Goal: Find specific page/section: Find specific page/section

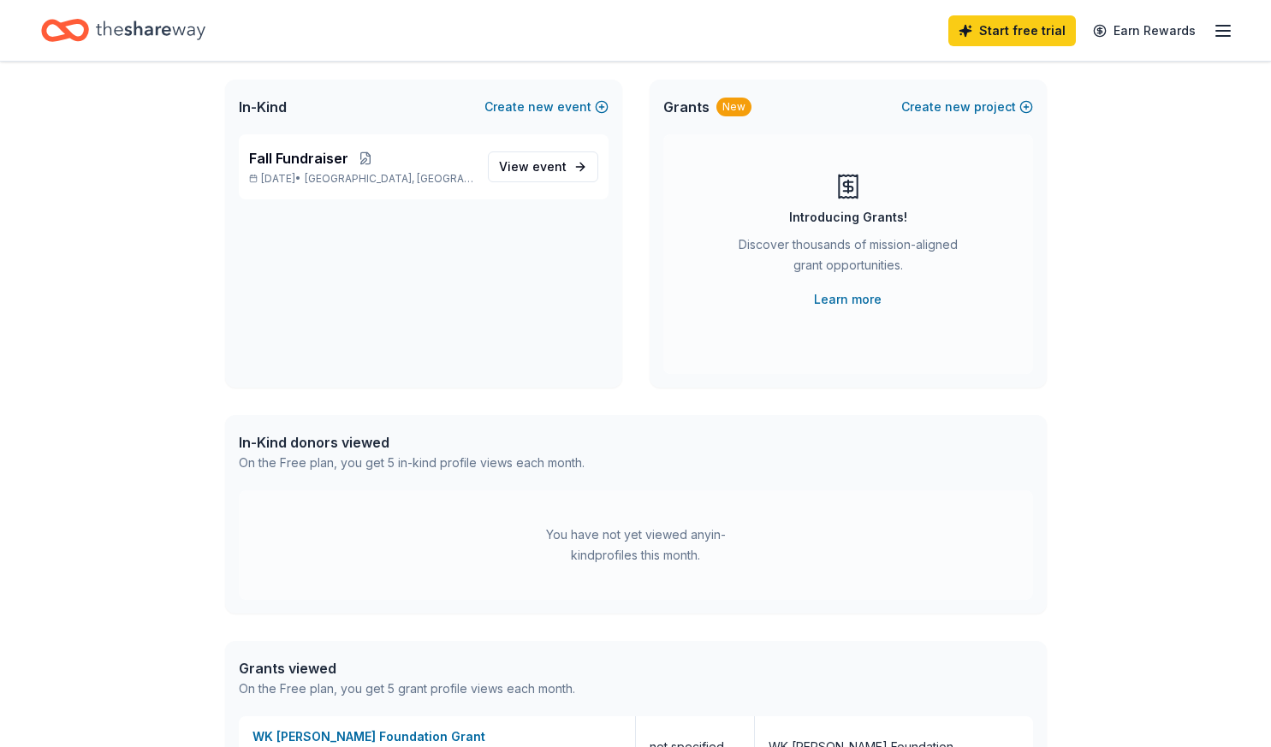
scroll to position [99, 0]
click at [561, 172] on span "event" at bounding box center [549, 165] width 34 height 15
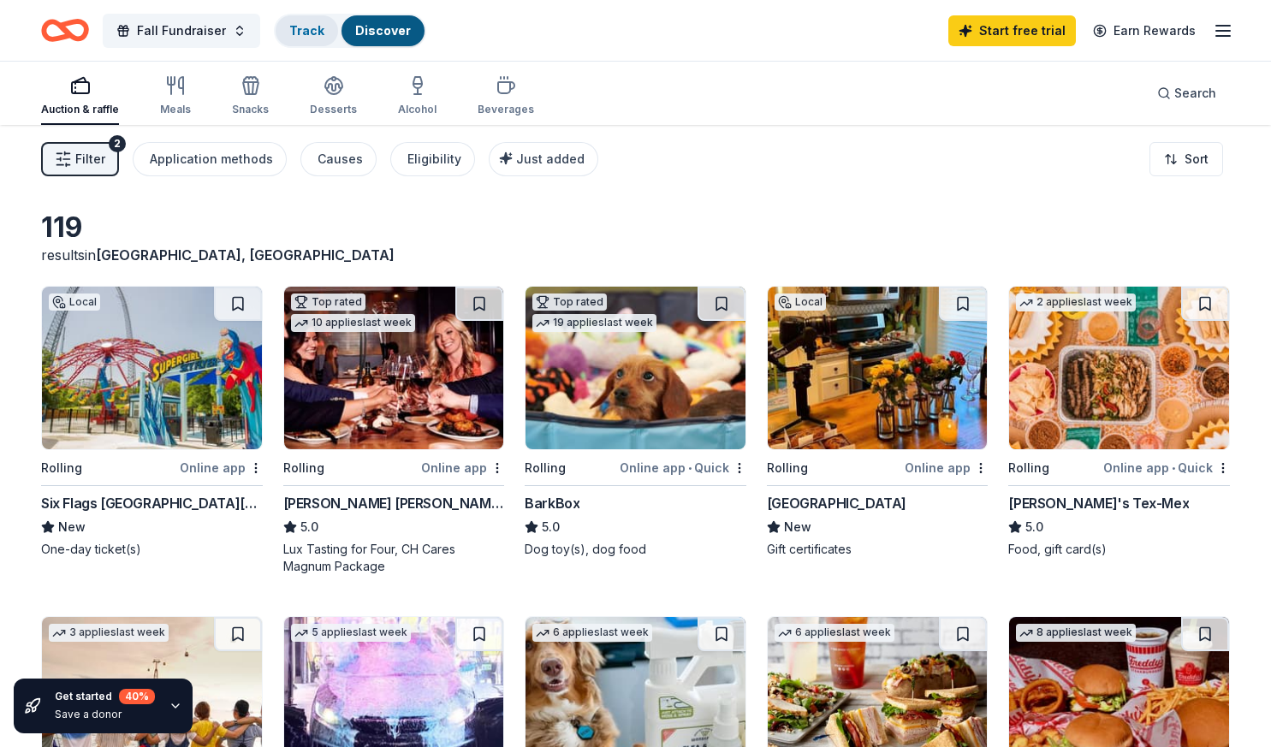
click at [305, 27] on link "Track" at bounding box center [306, 30] width 35 height 15
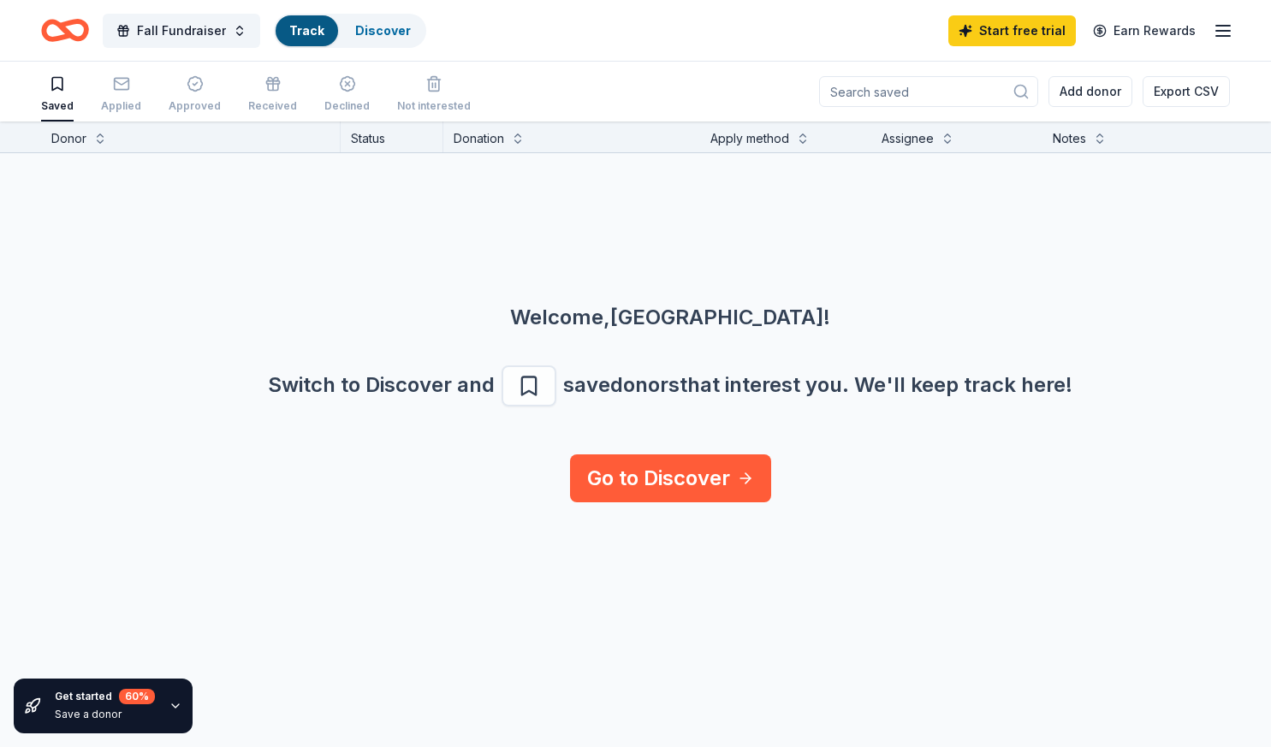
scroll to position [1, 0]
click at [635, 472] on link "Go to Discover" at bounding box center [670, 477] width 201 height 48
